Goal: Task Accomplishment & Management: Use online tool/utility

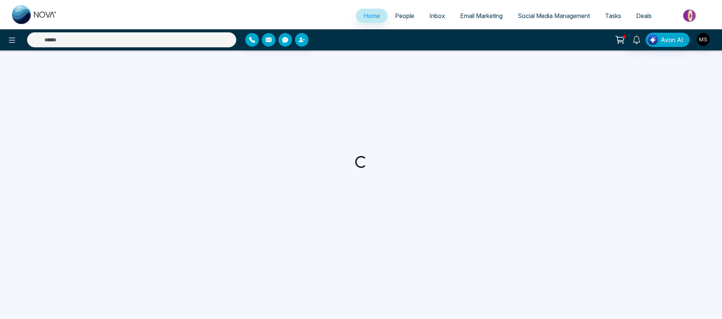
select select "*"
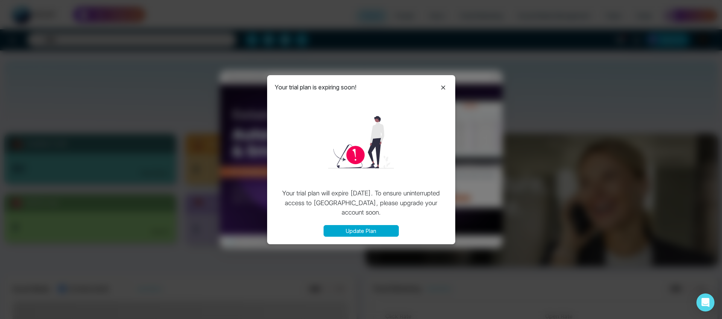
click at [444, 85] on icon at bounding box center [443, 87] width 9 height 9
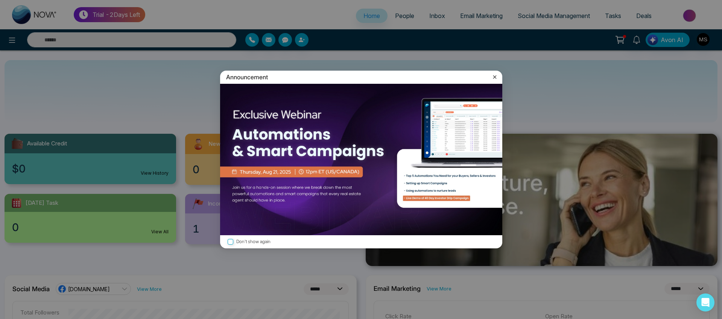
click at [543, 17] on div "Announcement Don't show again" at bounding box center [361, 159] width 722 height 319
click at [542, 17] on div "Announcement Don't show again" at bounding box center [361, 159] width 722 height 319
click at [546, 14] on div "Announcement Don't show again" at bounding box center [361, 159] width 722 height 319
click at [496, 76] on icon at bounding box center [495, 77] width 8 height 8
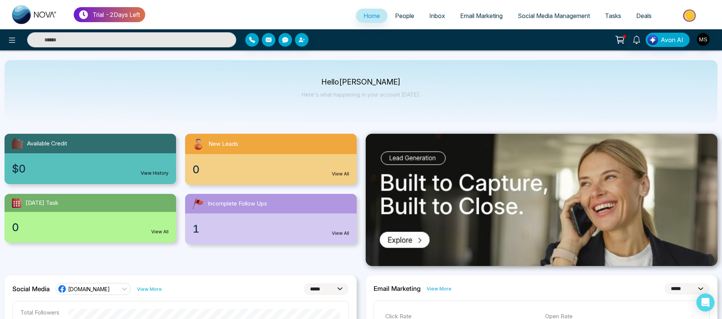
click at [555, 16] on span "Social Media Management" at bounding box center [554, 16] width 72 height 8
